Goal: Find contact information: Find contact information

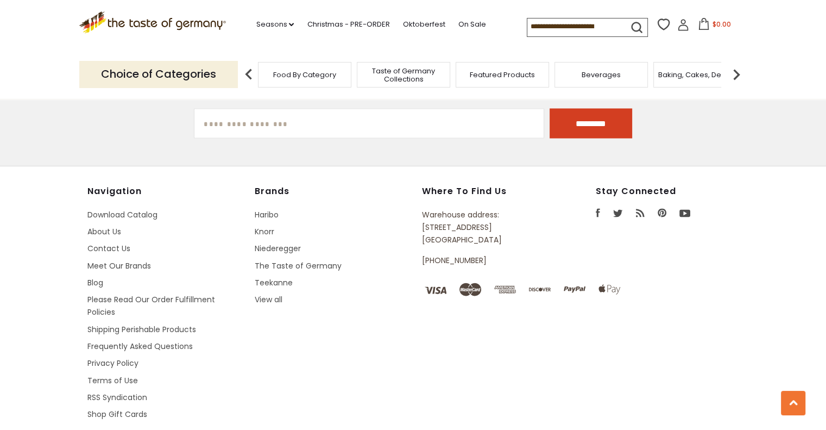
scroll to position [1962, 0]
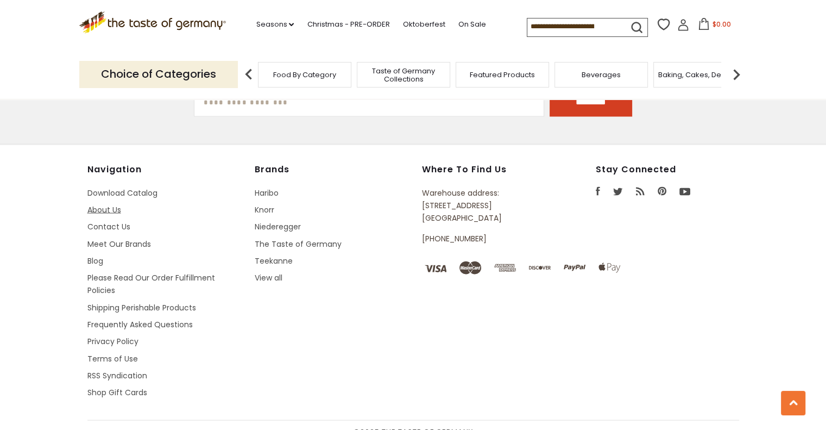
click at [103, 204] on link "About Us" at bounding box center [104, 209] width 34 height 11
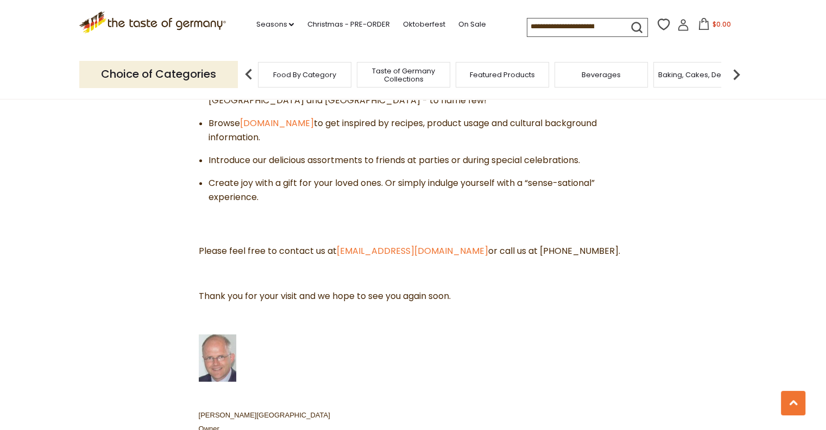
scroll to position [489, 0]
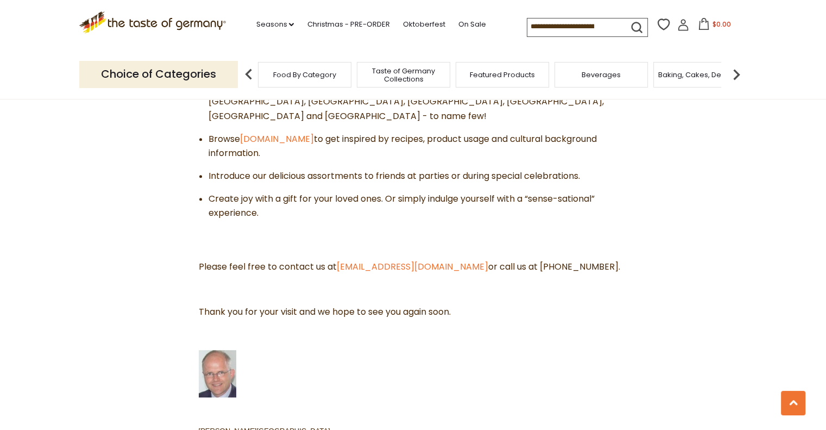
drag, startPoint x: 198, startPoint y: 221, endPoint x: 629, endPoint y: 218, distance: 430.8
click at [629, 218] on div "Thank you for visiting The Taste of Germany , which is owned and managed by Ger…" at bounding box center [413, 115] width 445 height 716
copy span "Please feel free to contact us at contact@thetasteofgermany.com or call us at 1…"
